Goal: Task Accomplishment & Management: Complete application form

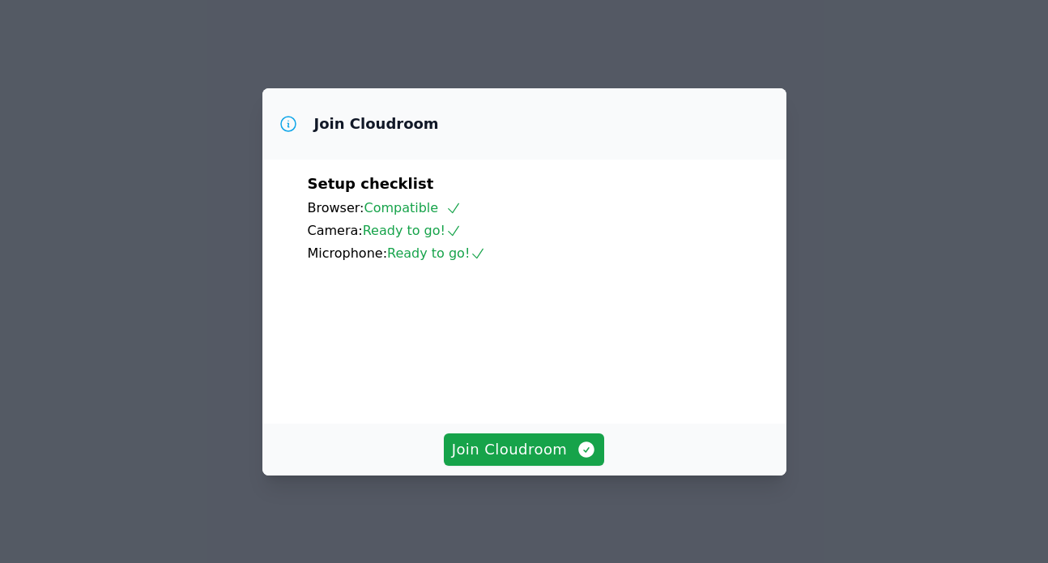
scroll to position [115, 0]
click at [532, 441] on span "Join Cloudroom" at bounding box center [524, 449] width 145 height 23
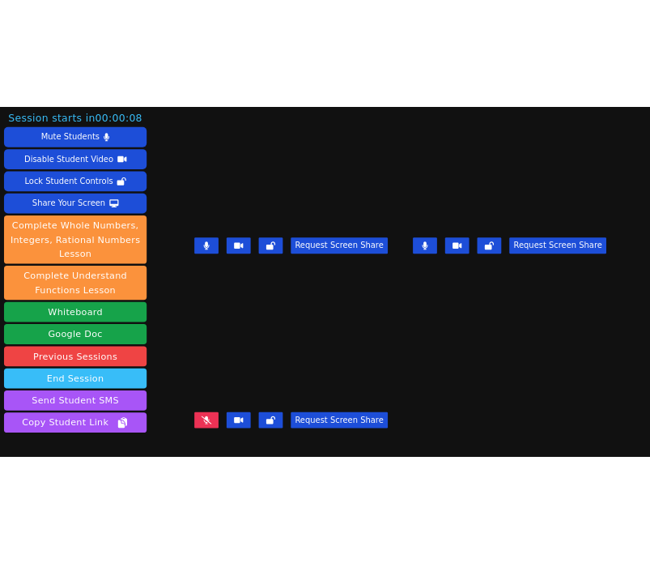
scroll to position [101, 0]
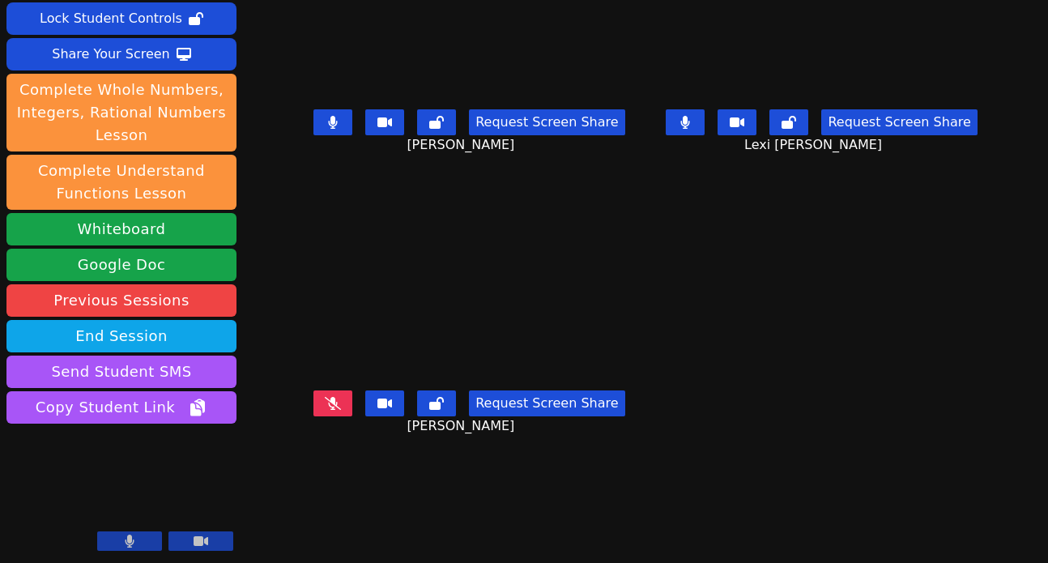
click at [188, 546] on button at bounding box center [200, 540] width 65 height 19
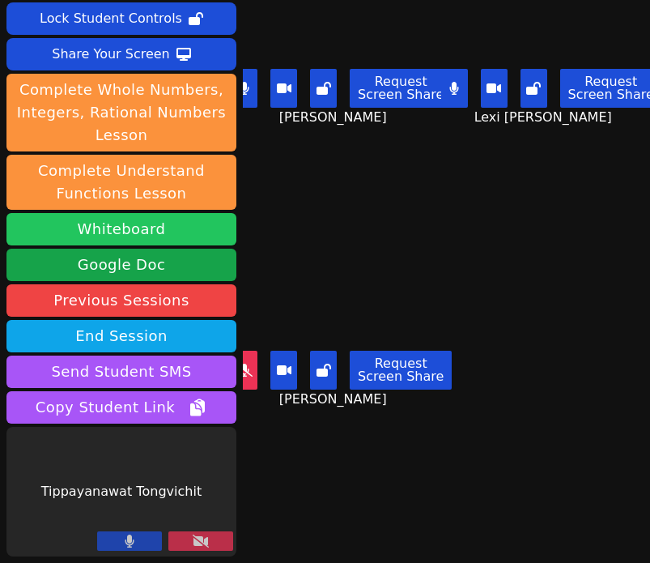
click at [160, 234] on button "Whiteboard" at bounding box center [121, 229] width 230 height 32
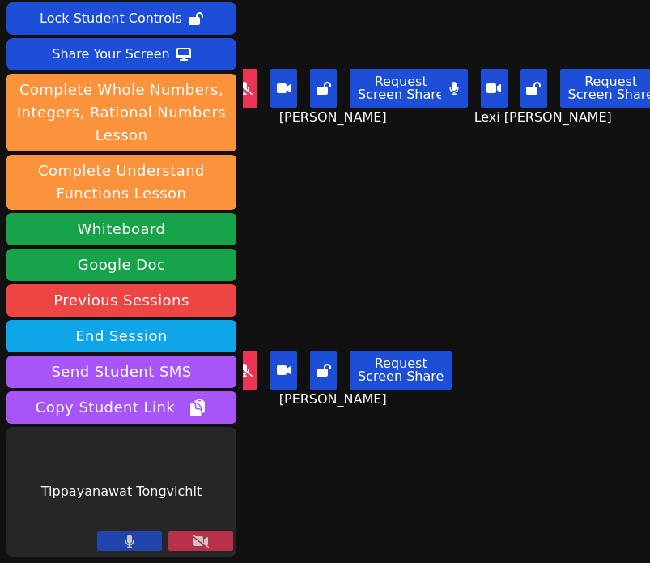
click at [221, 536] on button at bounding box center [200, 540] width 65 height 19
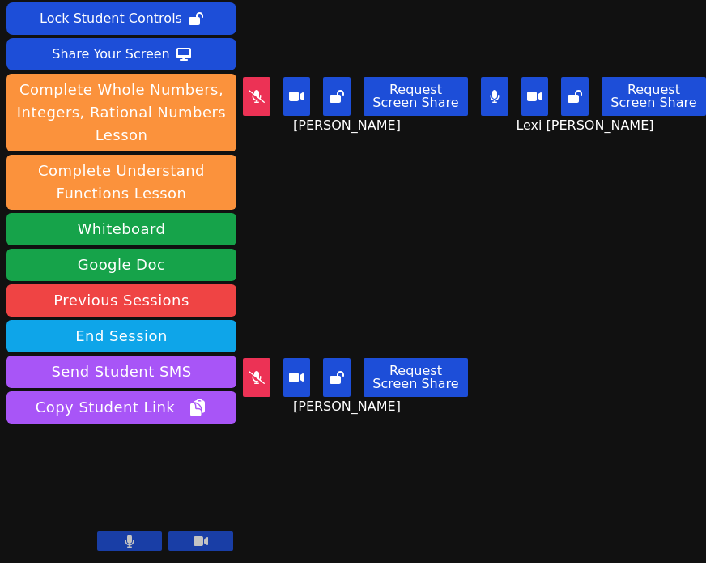
click at [523, 298] on main "[PERSON_NAME] Request Screen Share [PERSON_NAME] Lexi [PERSON_NAME] Request Scr…" at bounding box center [474, 180] width 463 height 563
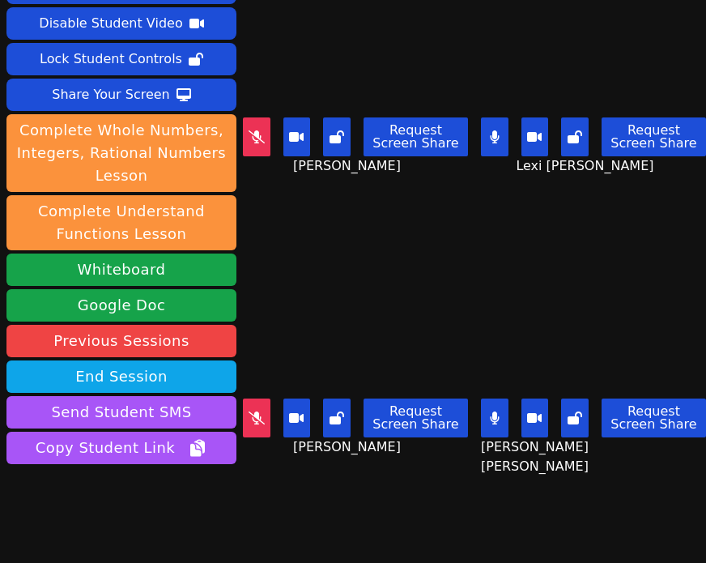
scroll to position [32, 0]
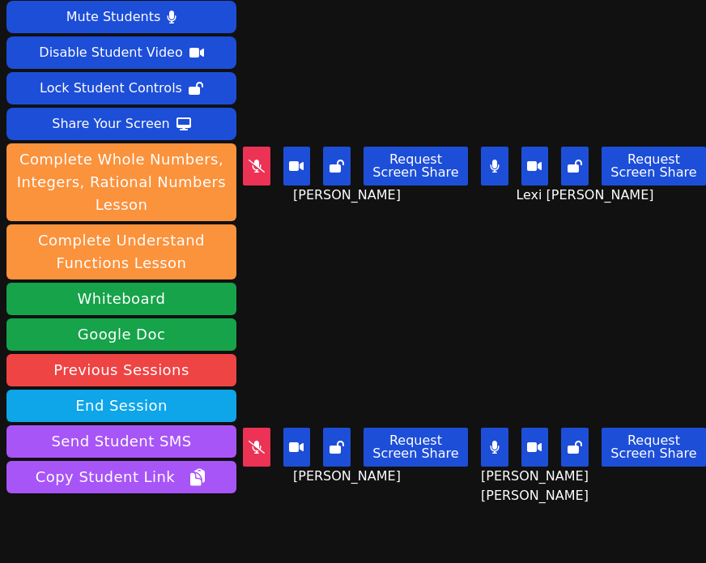
click at [487, 161] on button at bounding box center [495, 166] width 28 height 39
click at [493, 450] on icon at bounding box center [494, 446] width 9 height 13
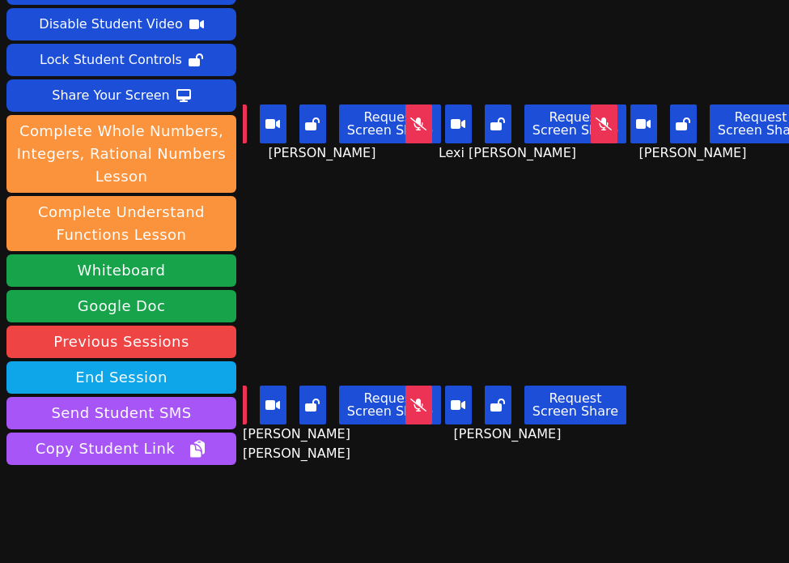
scroll to position [101, 0]
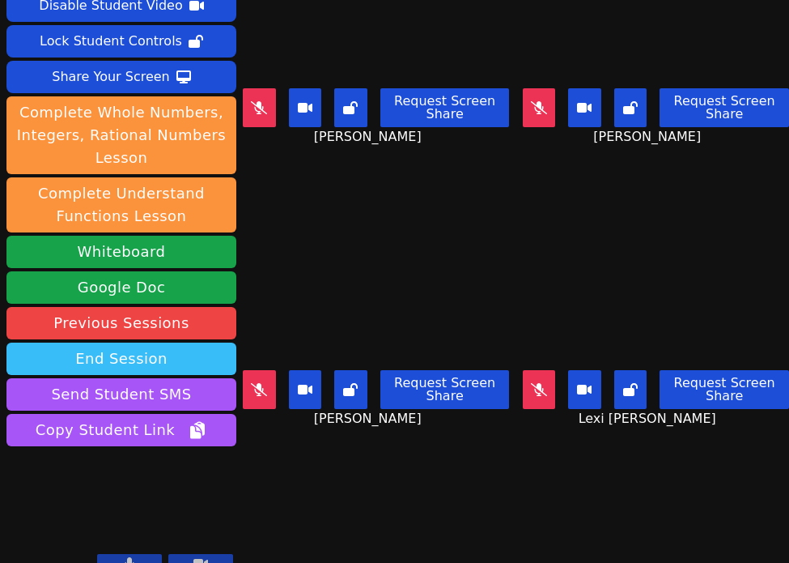
click at [114, 342] on button "End Session" at bounding box center [121, 358] width 230 height 32
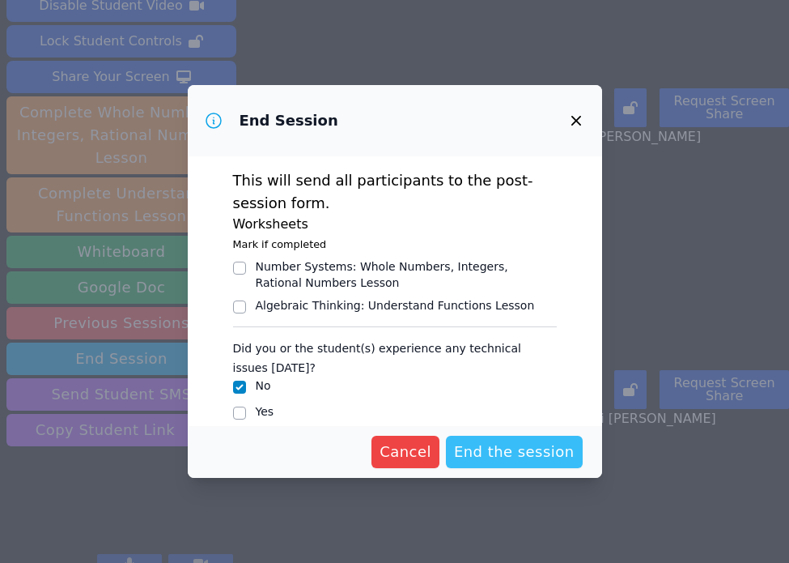
click at [470, 457] on span "End the session" at bounding box center [514, 451] width 121 height 23
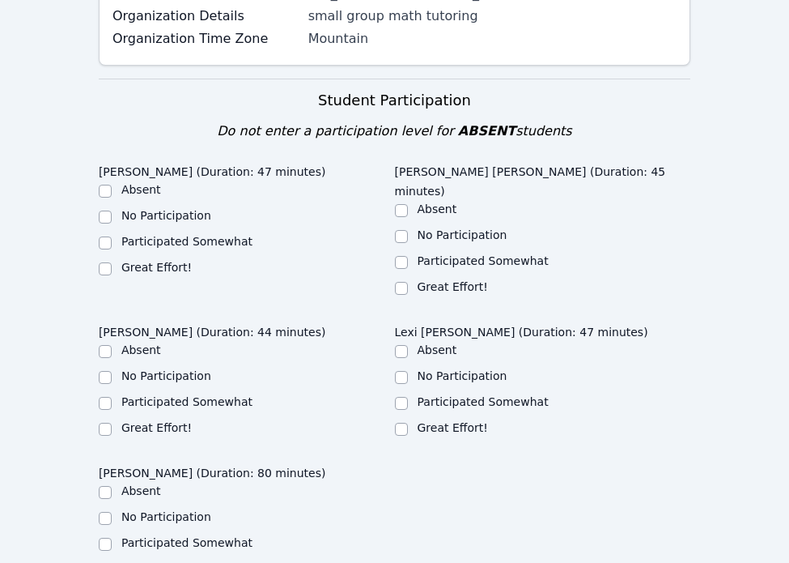
scroll to position [669, 0]
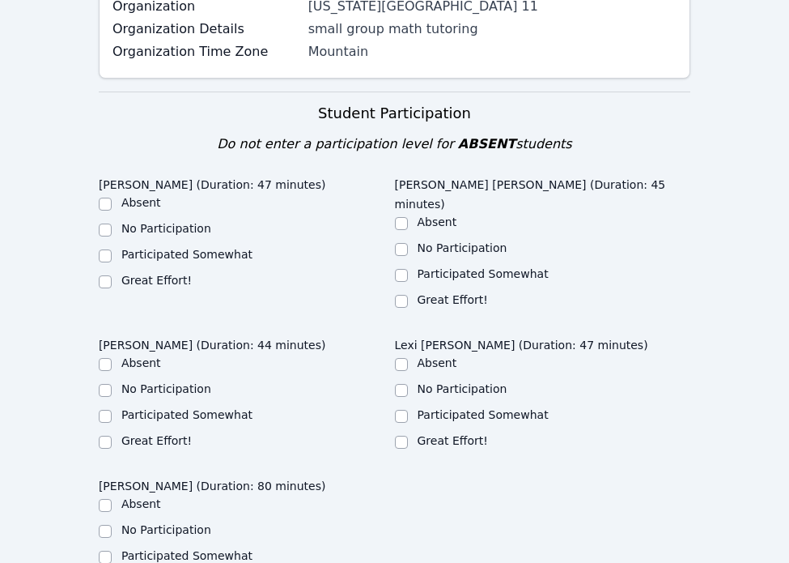
click at [167, 274] on label "Great Effort!" at bounding box center [156, 280] width 70 height 13
click at [112, 275] on input "Great Effort!" at bounding box center [105, 281] width 13 height 13
checkbox input "true"
click at [433, 293] on label "Great Effort!" at bounding box center [453, 299] width 70 height 13
click at [408, 295] on input "Great Effort!" at bounding box center [401, 301] width 13 height 13
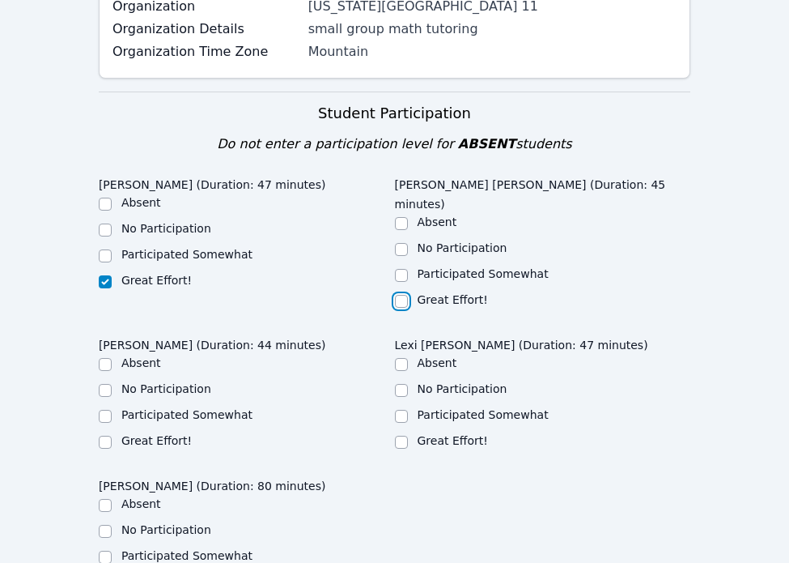
checkbox input "true"
click at [423, 434] on label "Great Effort!" at bounding box center [453, 440] width 70 height 13
click at [408, 436] on input "Great Effort!" at bounding box center [401, 442] width 13 height 13
checkbox input "true"
click at [133, 394] on div "[PERSON_NAME] (Duration: 44 minutes) Absent No Participation Participated Somew…" at bounding box center [247, 395] width 296 height 131
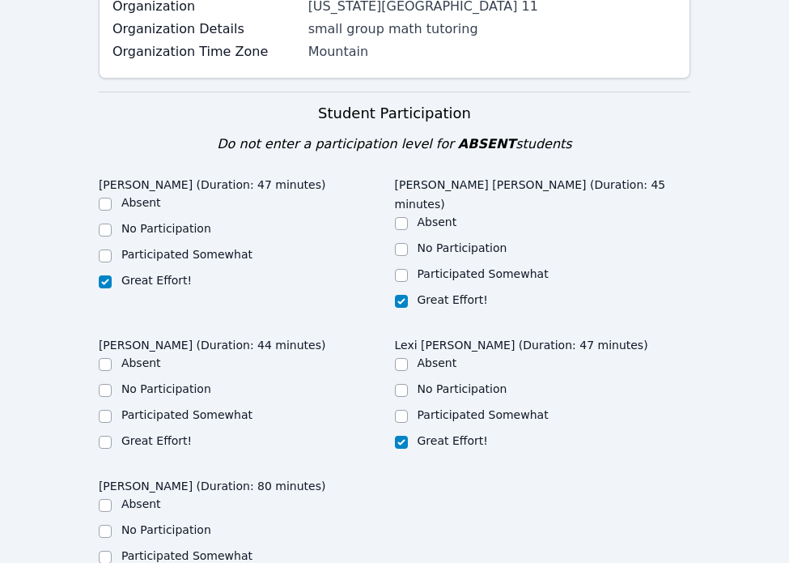
click at [130, 434] on label "Great Effort!" at bounding box center [156, 440] width 70 height 13
click at [112, 436] on input "Great Effort!" at bounding box center [105, 442] width 13 height 13
checkbox input "true"
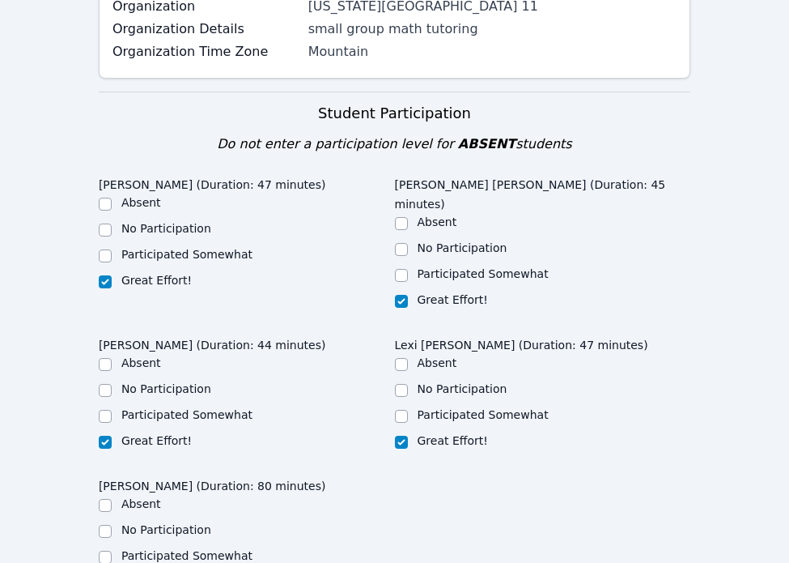
checkbox input "true"
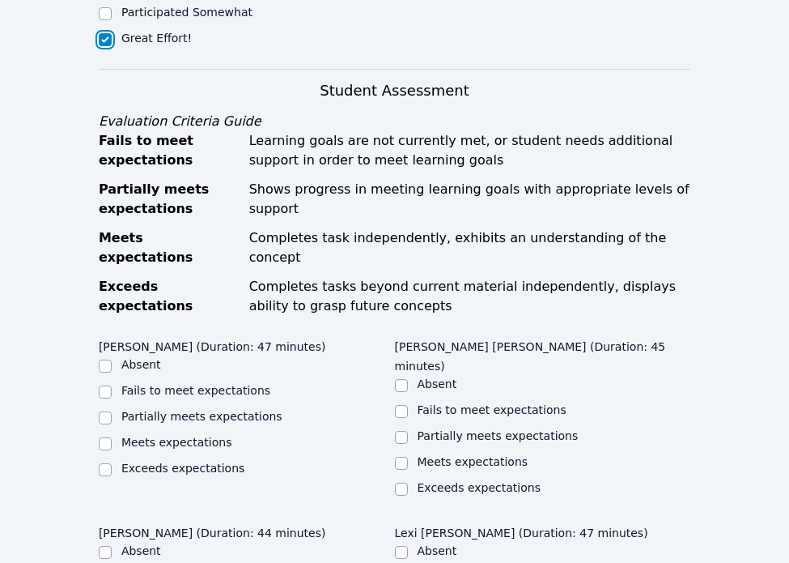
scroll to position [1228, 0]
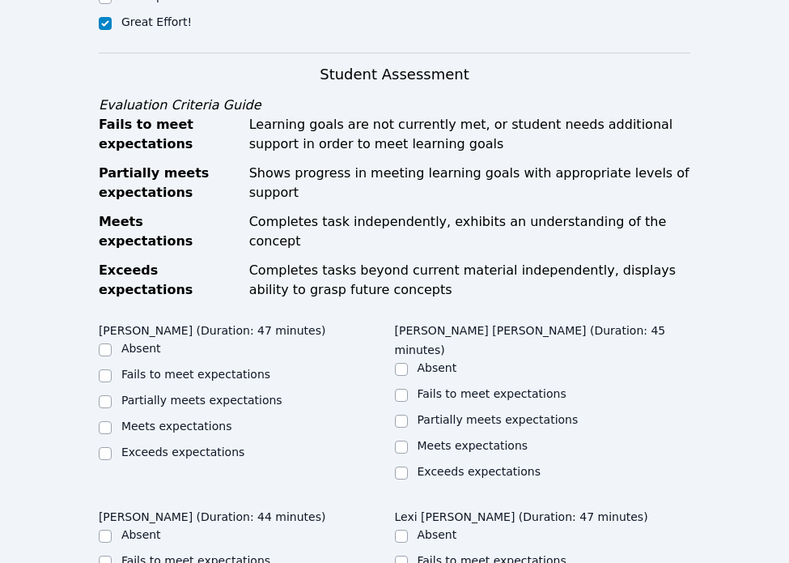
click at [193, 419] on label "Meets expectations" at bounding box center [176, 425] width 111 height 13
click at [112, 421] on input "Meets expectations" at bounding box center [105, 427] width 13 height 13
checkbox input "true"
click at [474, 439] on label "Meets expectations" at bounding box center [473, 445] width 111 height 13
click at [408, 440] on input "Meets expectations" at bounding box center [401, 446] width 13 height 13
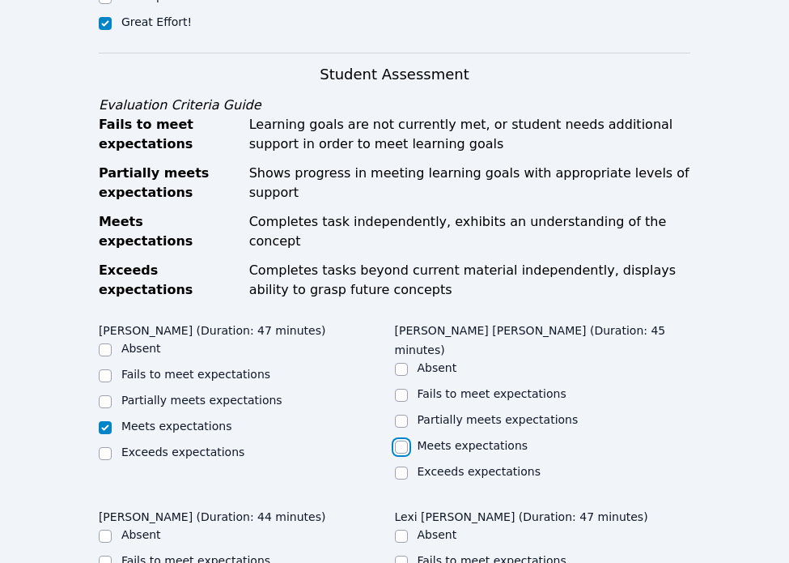
checkbox input "true"
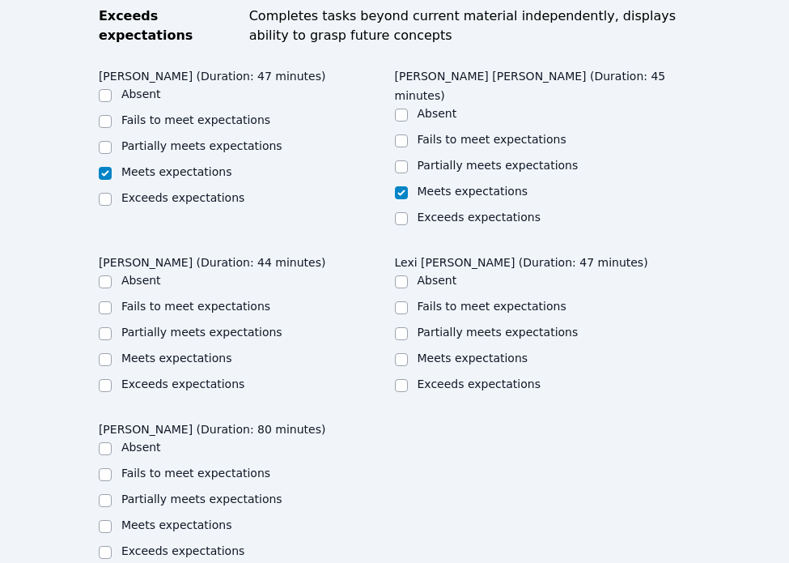
click at [449, 351] on label "Meets expectations" at bounding box center [473, 357] width 111 height 13
click at [408, 353] on input "Meets expectations" at bounding box center [401, 359] width 13 height 13
checkbox input "true"
click at [192, 351] on label "Meets expectations" at bounding box center [176, 357] width 111 height 13
click at [112, 353] on input "Meets expectations" at bounding box center [105, 359] width 13 height 13
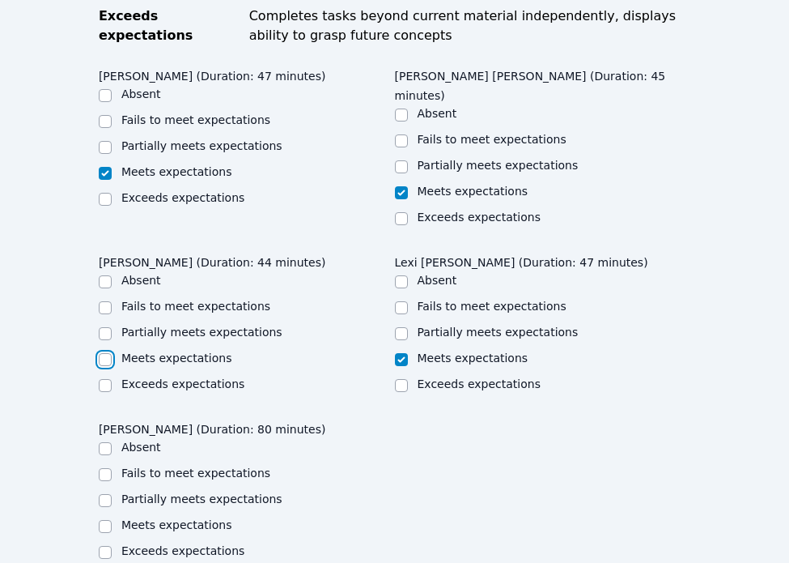
checkbox input "true"
click at [182, 518] on label "Meets expectations" at bounding box center [176, 524] width 111 height 13
click at [112, 520] on input "Meets expectations" at bounding box center [105, 526] width 13 height 13
checkbox input "true"
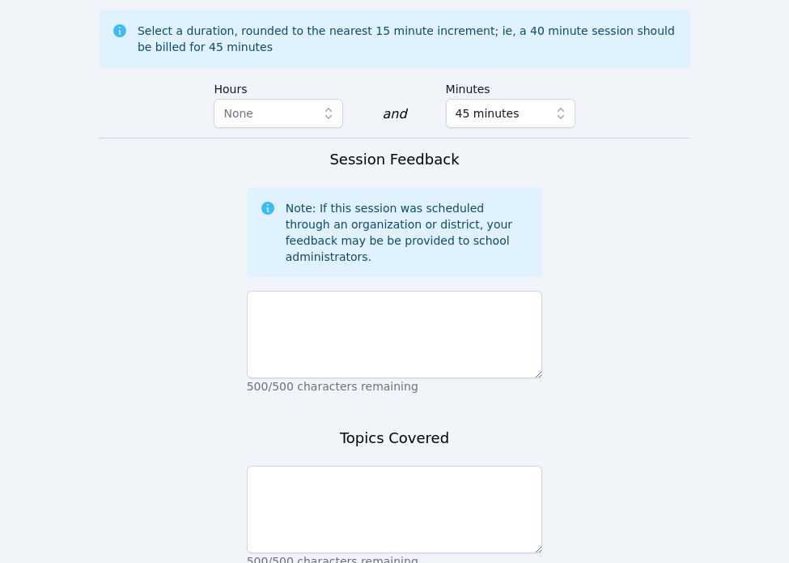
scroll to position [2112, 0]
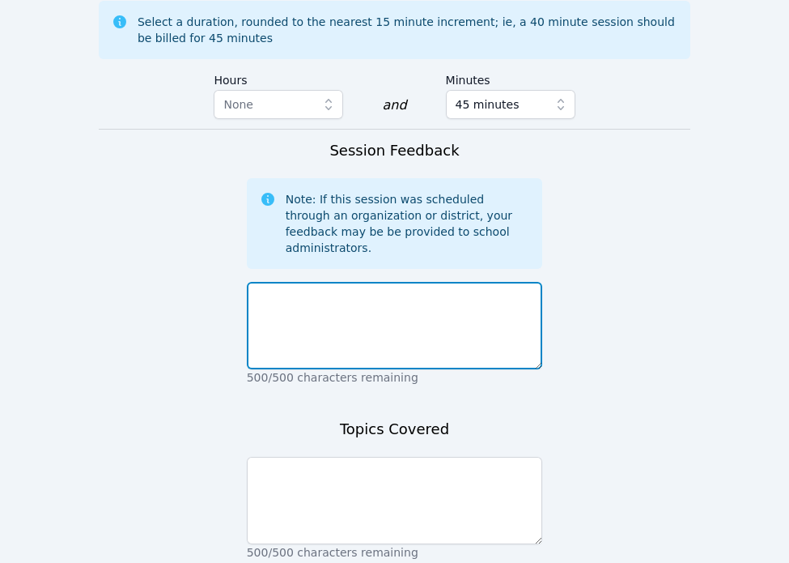
click at [339, 282] on textarea at bounding box center [395, 325] width 296 height 87
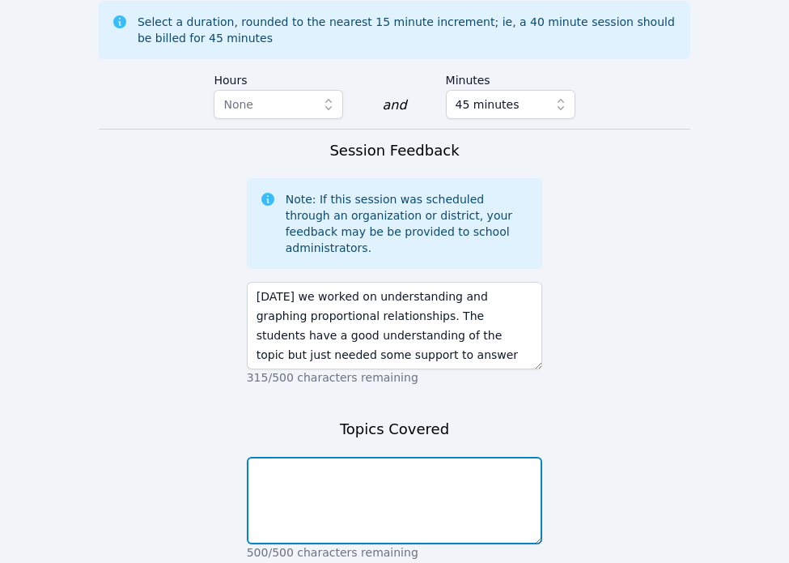
click at [415, 457] on textarea at bounding box center [395, 500] width 296 height 87
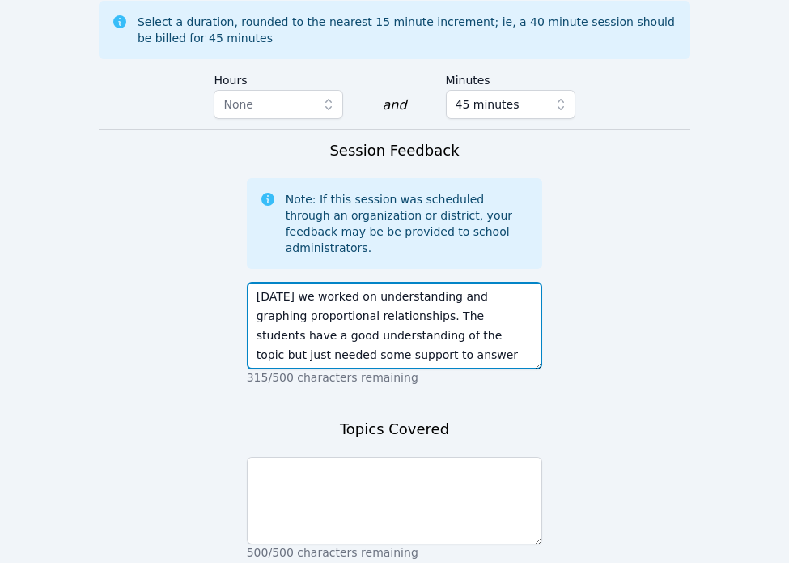
click at [474, 282] on textarea "[DATE] we worked on understanding and graphing proportional relationships. The …" at bounding box center [395, 325] width 296 height 87
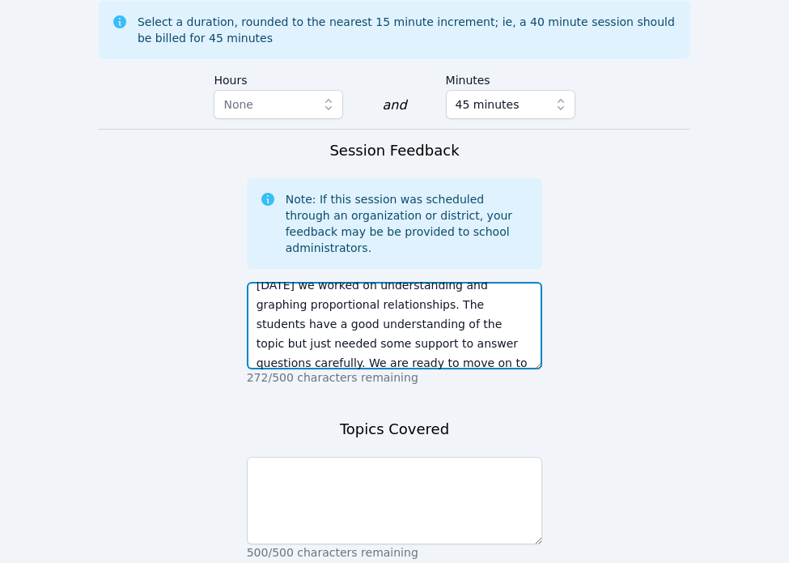
drag, startPoint x: 453, startPoint y: 238, endPoint x: 411, endPoint y: 230, distance: 42.1
click at [411, 282] on textarea "[DATE] we worked on understanding and graphing proportional relationships. The …" at bounding box center [395, 325] width 296 height 87
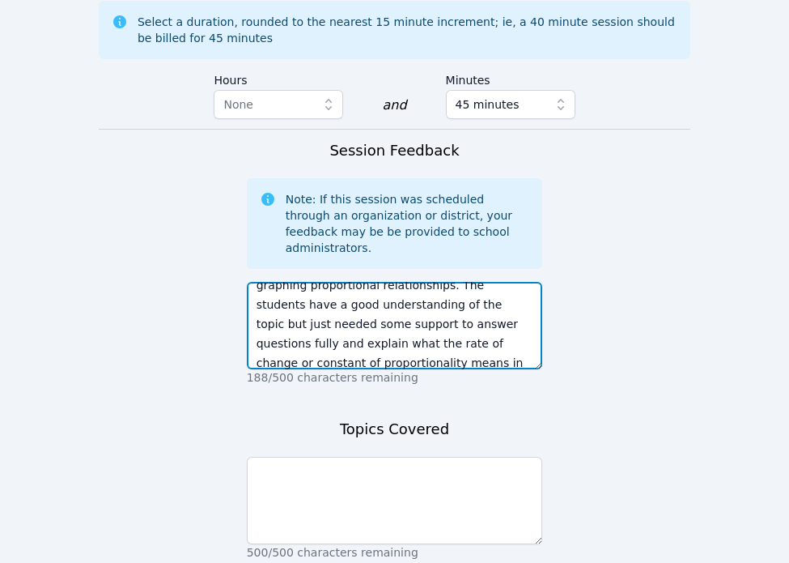
scroll to position [58, 0]
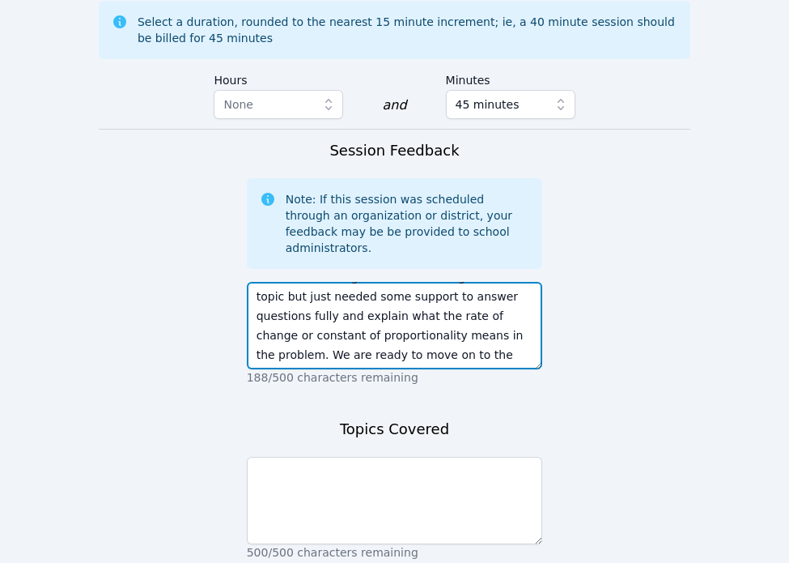
type textarea "[DATE] we worked on understanding and graphing proportional relationships. The …"
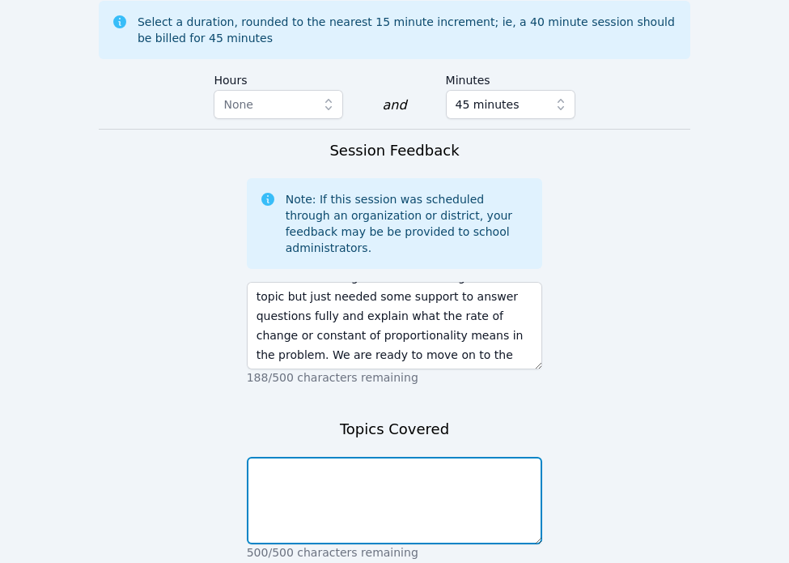
click at [395, 457] on textarea at bounding box center [395, 500] width 296 height 87
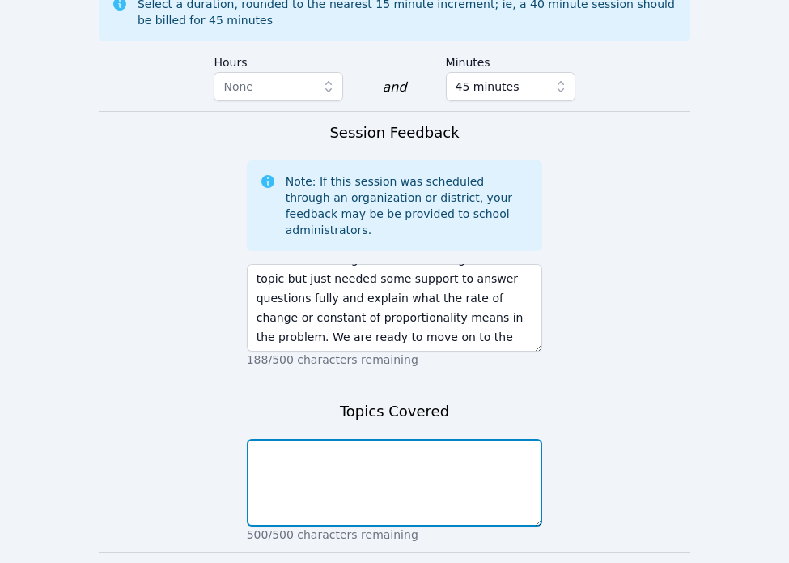
scroll to position [0, 0]
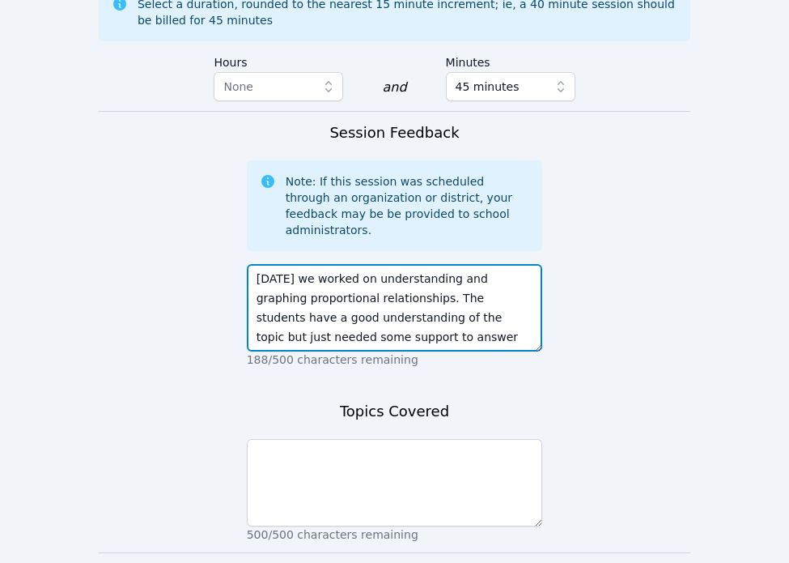
drag, startPoint x: 370, startPoint y: 168, endPoint x: 387, endPoint y: 187, distance: 25.2
click at [387, 264] on textarea "[DATE] we worked on understanding and graphing proportional relationships. The …" at bounding box center [395, 307] width 296 height 87
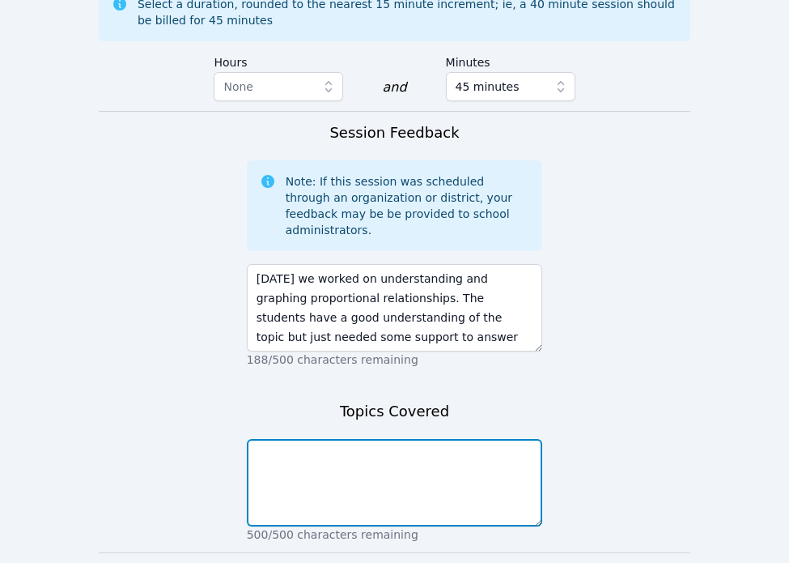
click at [405, 439] on textarea at bounding box center [395, 482] width 296 height 87
paste textarea "nderstanding and graphing proportional relationships"
click at [256, 439] on textarea "nderstanding and graphing proportional relationships" at bounding box center [395, 482] width 296 height 87
type textarea "understanding and graphing proportional relationships"
